Goal: Information Seeking & Learning: Learn about a topic

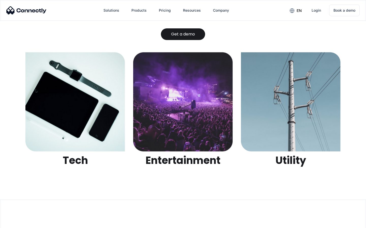
scroll to position [1602, 0]
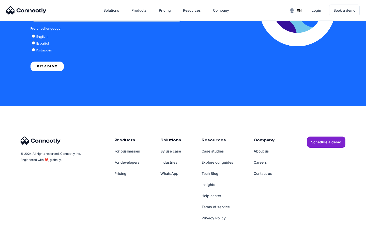
scroll to position [1116, 0]
